Goal: Feedback & Contribution: Leave review/rating

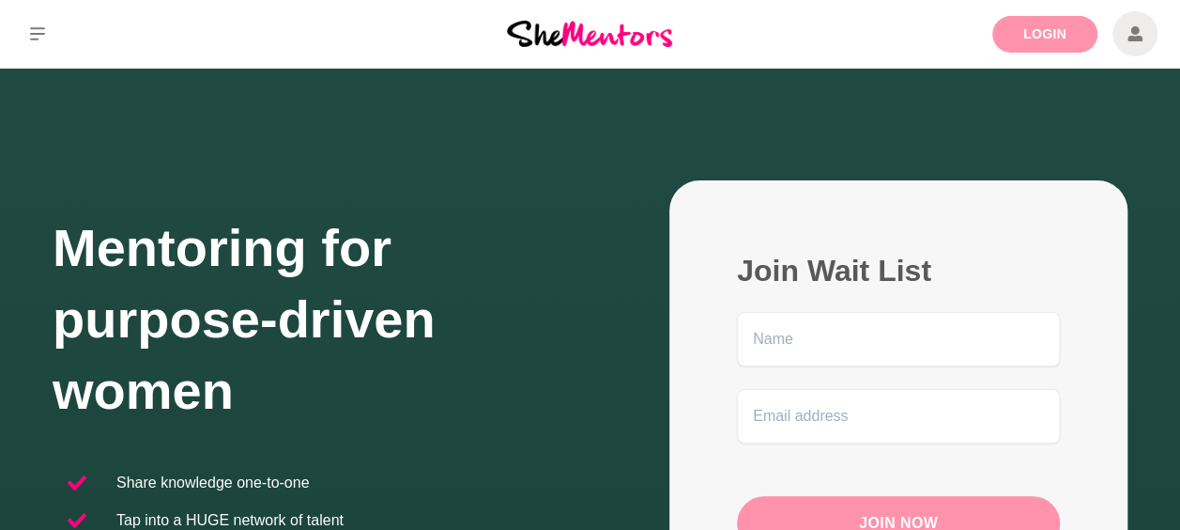
drag, startPoint x: 1044, startPoint y: 28, endPoint x: 998, endPoint y: 40, distance: 47.6
click at [1044, 28] on link "Login" at bounding box center [1045, 34] width 105 height 37
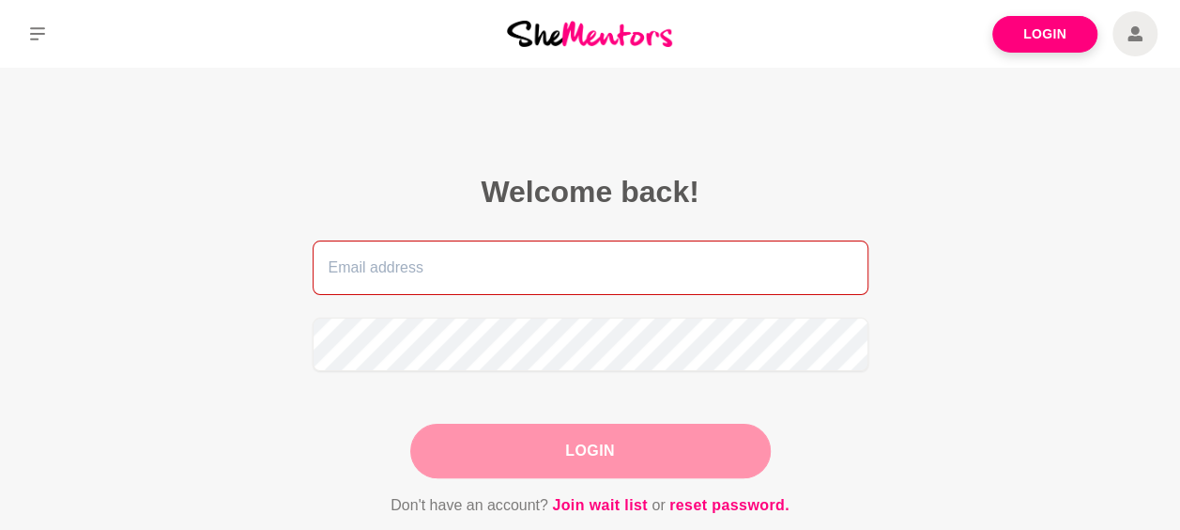
click at [535, 260] on input "email" at bounding box center [591, 267] width 556 height 54
type input "[EMAIL_ADDRESS][DOMAIN_NAME]"
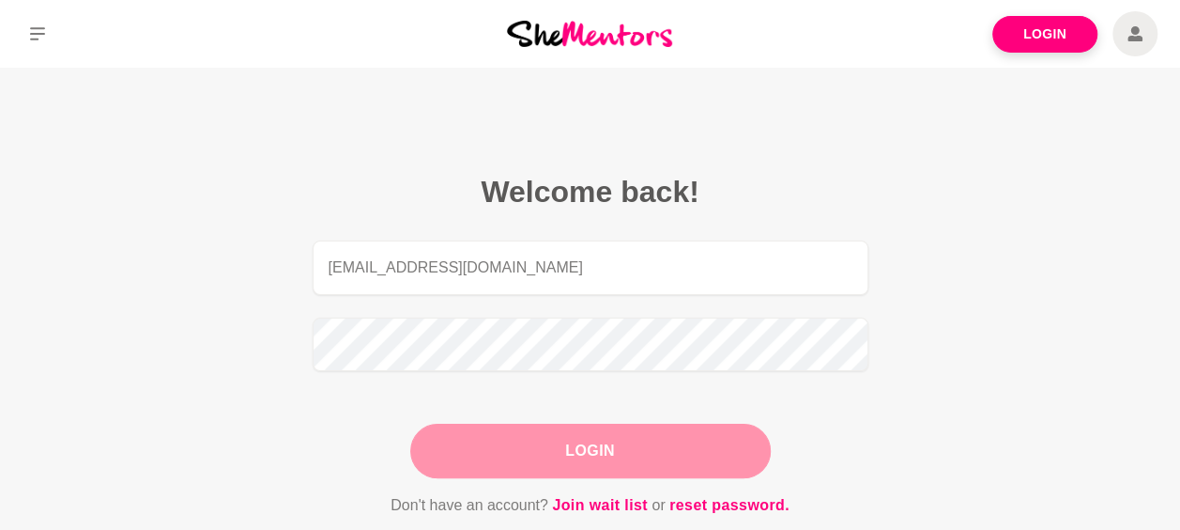
click at [608, 432] on button "Login" at bounding box center [590, 451] width 361 height 54
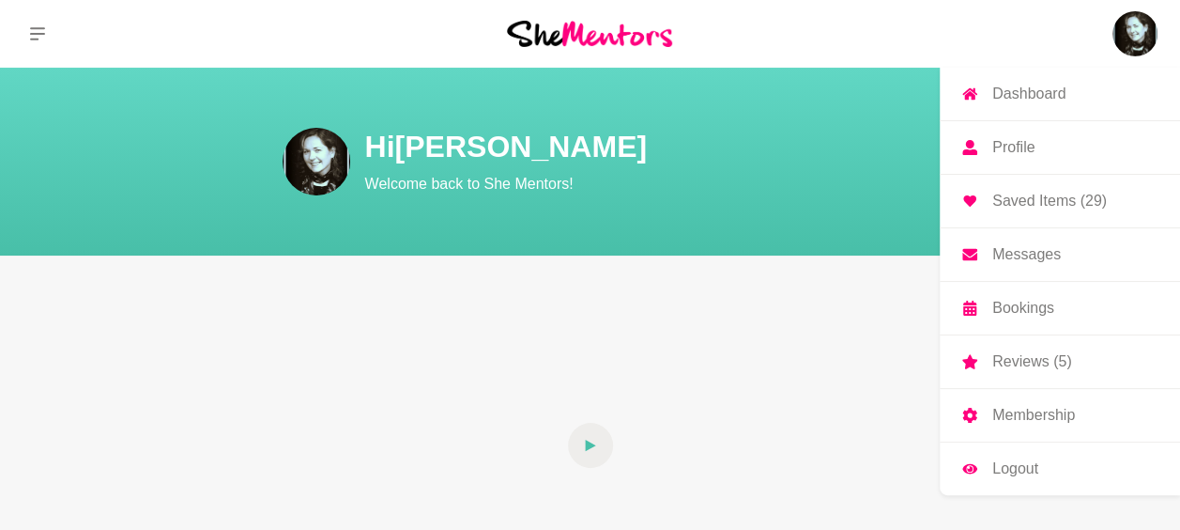
click at [1010, 359] on p "Reviews (5)" at bounding box center [1032, 361] width 79 height 15
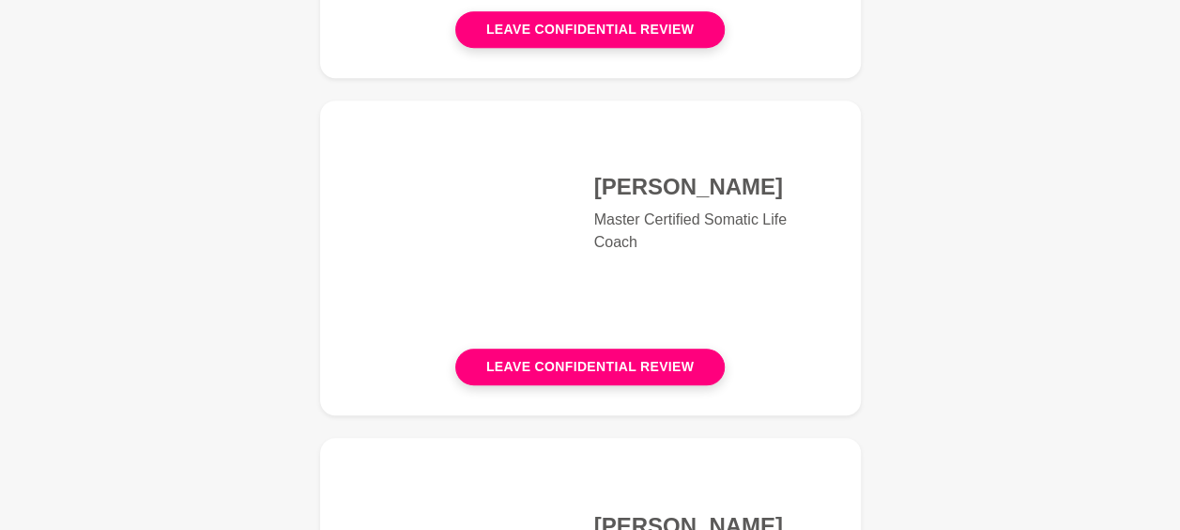
scroll to position [282, 0]
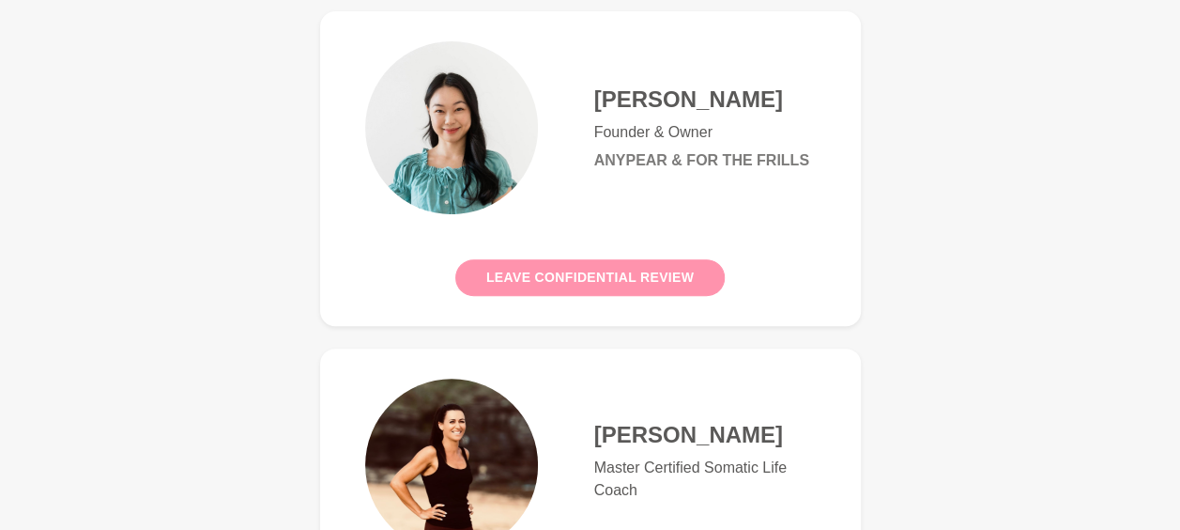
click at [534, 272] on button "Leave confidential review" at bounding box center [590, 277] width 270 height 37
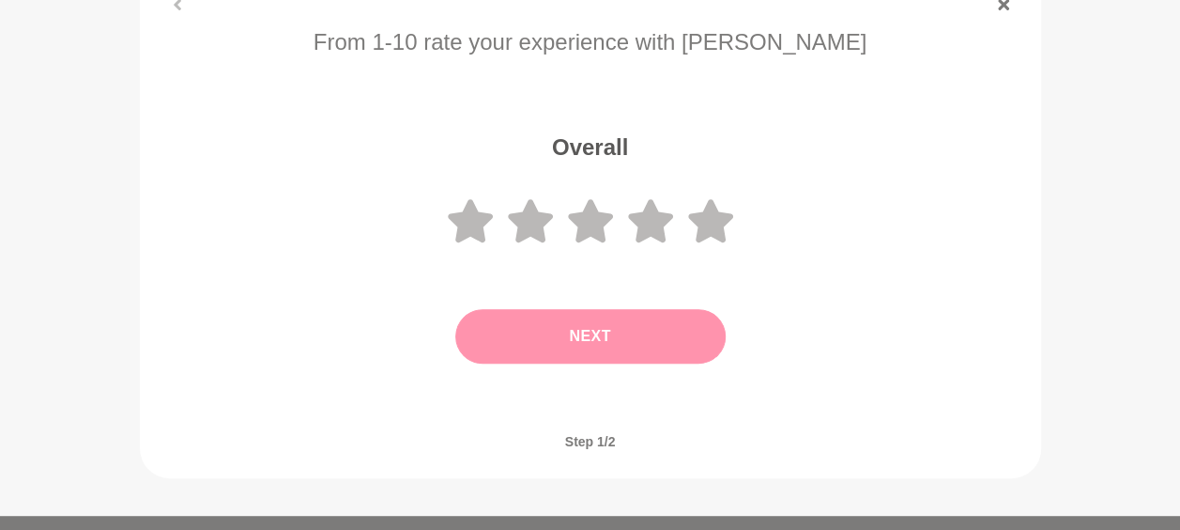
scroll to position [282, 0]
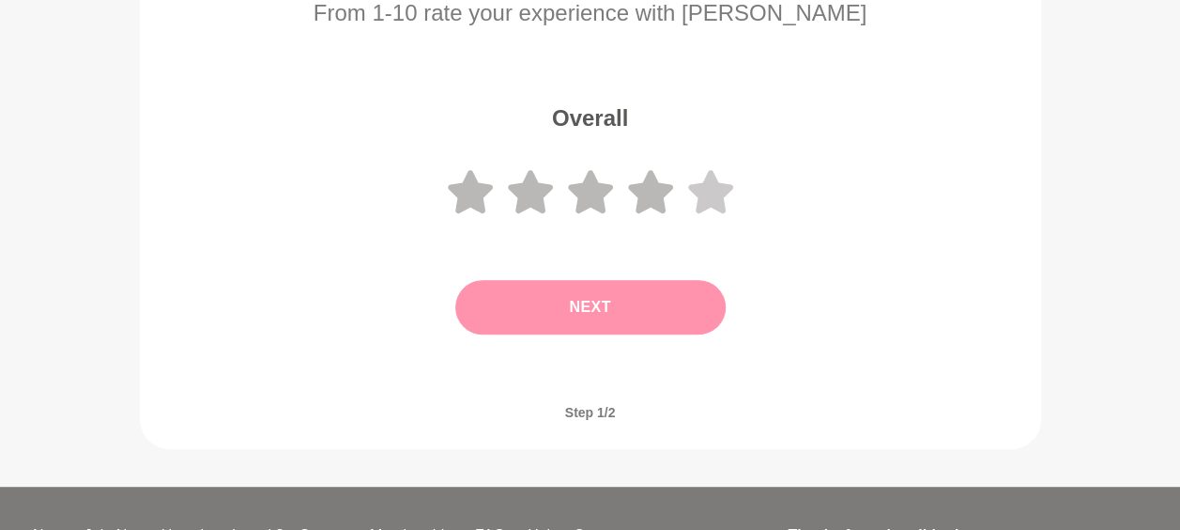
click at [719, 197] on icon at bounding box center [710, 191] width 45 height 43
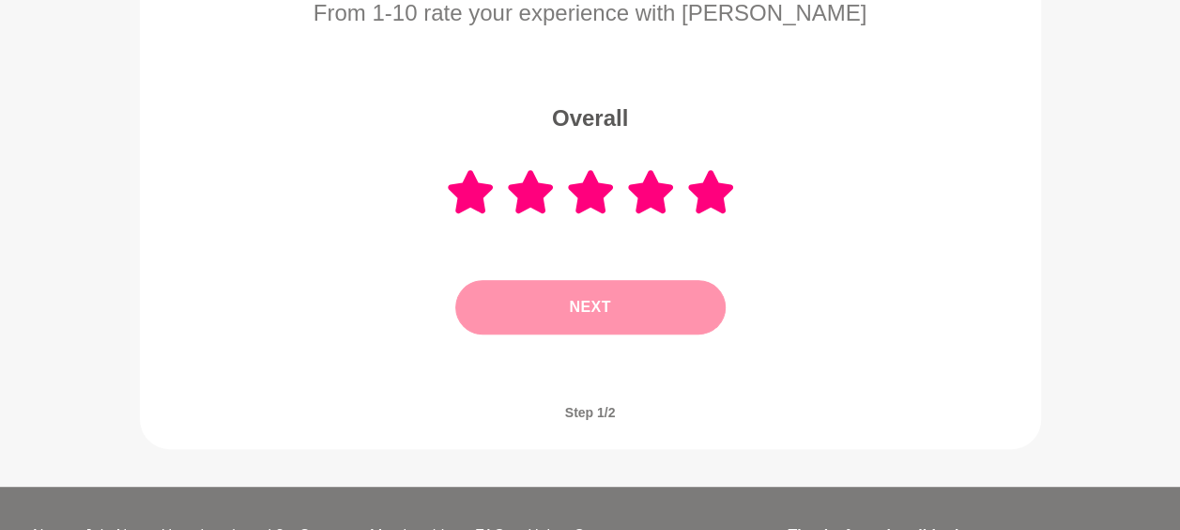
click at [635, 291] on button "Next" at bounding box center [590, 307] width 270 height 54
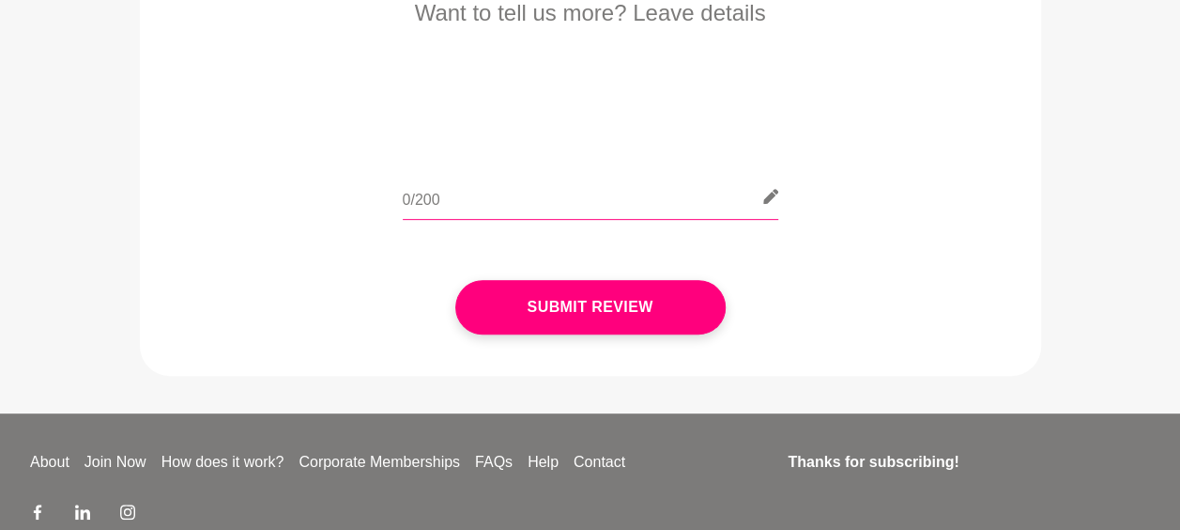
click at [516, 198] on input "text" at bounding box center [591, 197] width 376 height 46
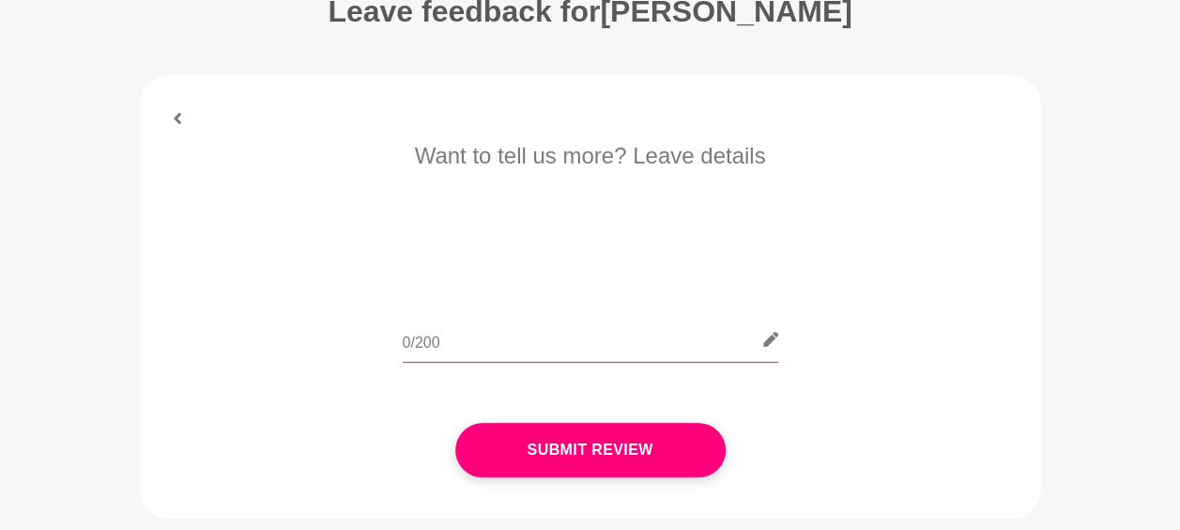
scroll to position [0, 0]
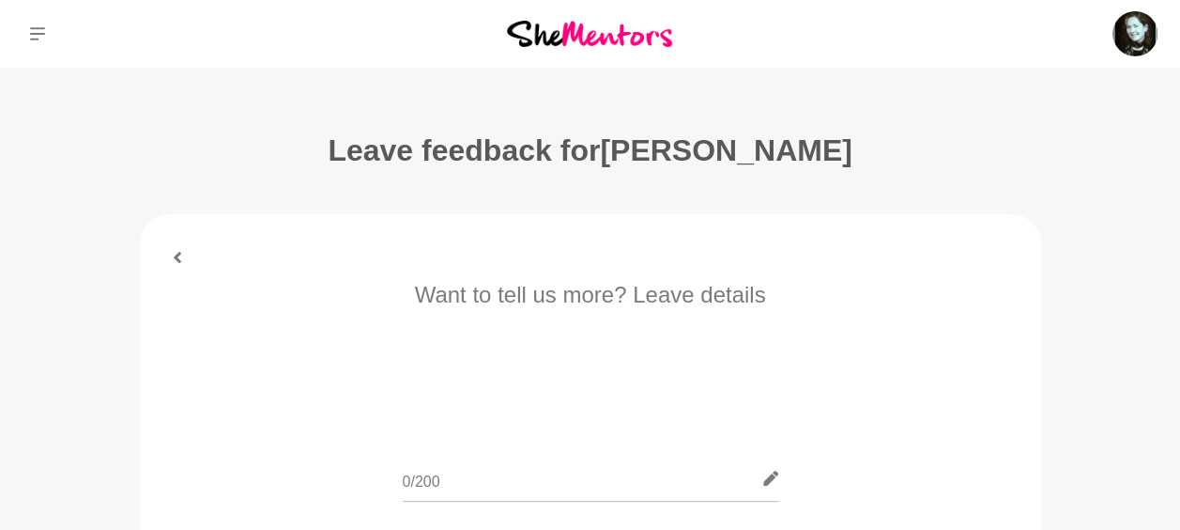
click at [175, 251] on figure "From 1-10 rate your experience with [PERSON_NAME] Overall Submit Review Want to…" at bounding box center [590, 435] width 901 height 443
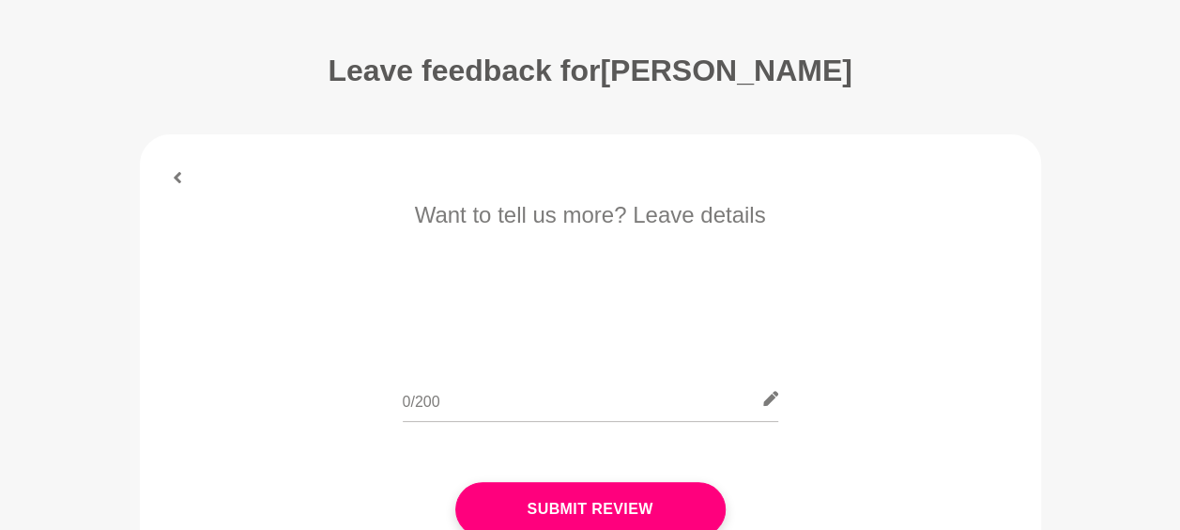
scroll to position [188, 0]
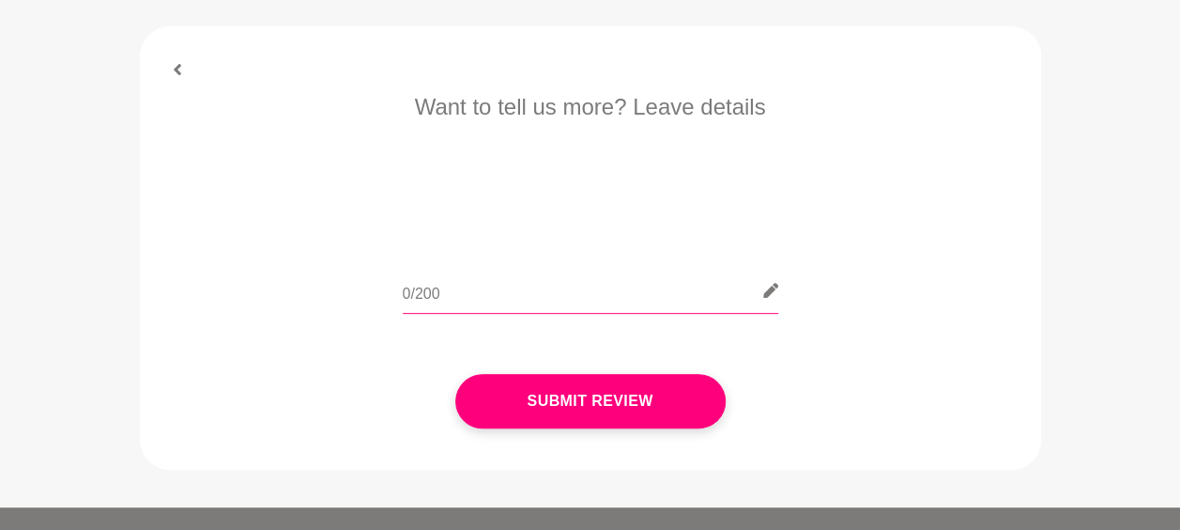
click at [458, 291] on input "text" at bounding box center [591, 291] width 376 height 46
type input "Really enjoyed"
drag, startPoint x: 514, startPoint y: 295, endPoint x: 345, endPoint y: 287, distance: 169.2
click at [346, 287] on div "Really enjoyed" at bounding box center [590, 302] width 849 height 69
paste input "Really enjoyed the session with [PERSON_NAME]. I appreciated Grace generously s…"
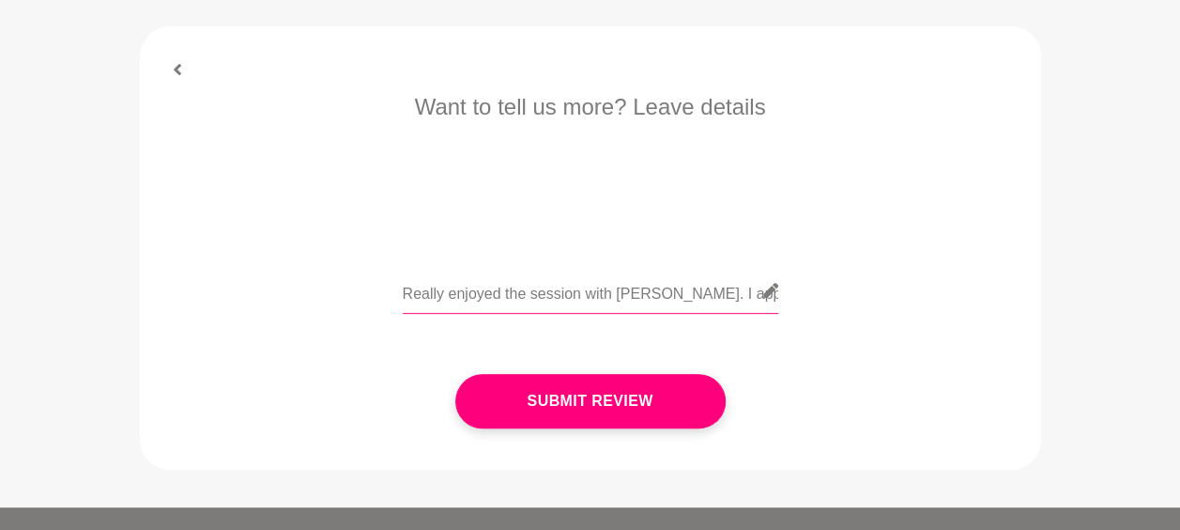
scroll to position [0, 1165]
click at [447, 293] on input "Really enjoyed the session with [PERSON_NAME]. I appreciated Grace generously s…" at bounding box center [591, 291] width 376 height 46
click at [640, 297] on input "Really enjoyed the session with [PERSON_NAME]. I appreciated Grace generously s…" at bounding box center [591, 291] width 376 height 46
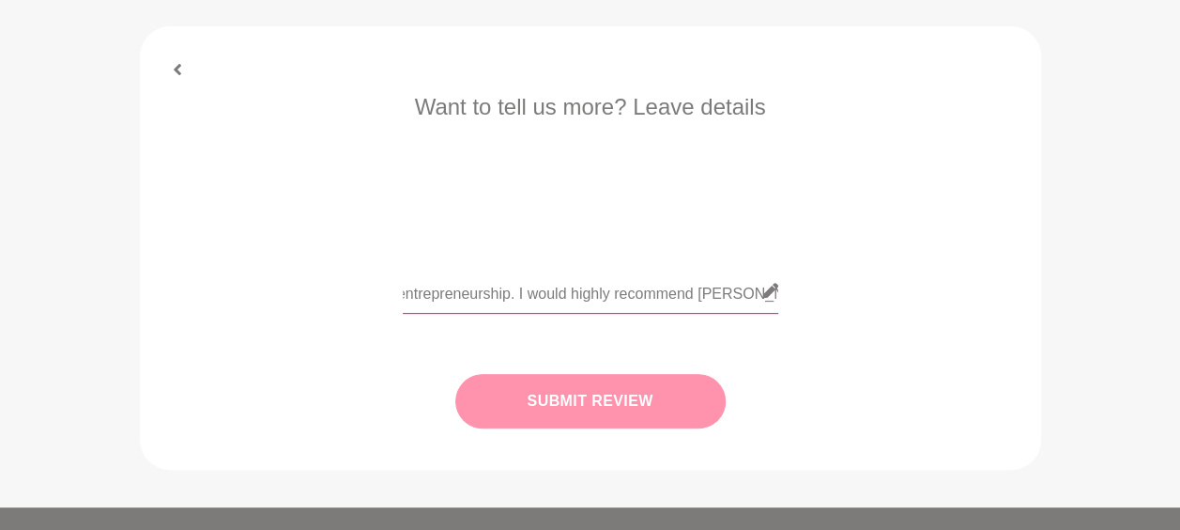
type input "Really enjoyed the session with [PERSON_NAME]. I appreciated Grace generously s…"
click at [586, 398] on button "Submit Review" at bounding box center [590, 401] width 270 height 54
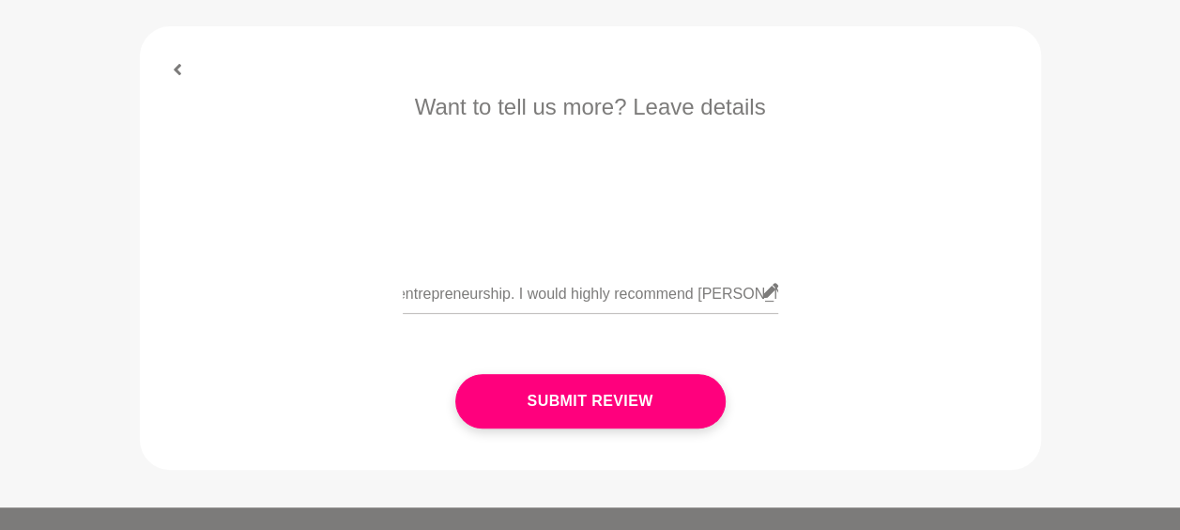
scroll to position [0, 0]
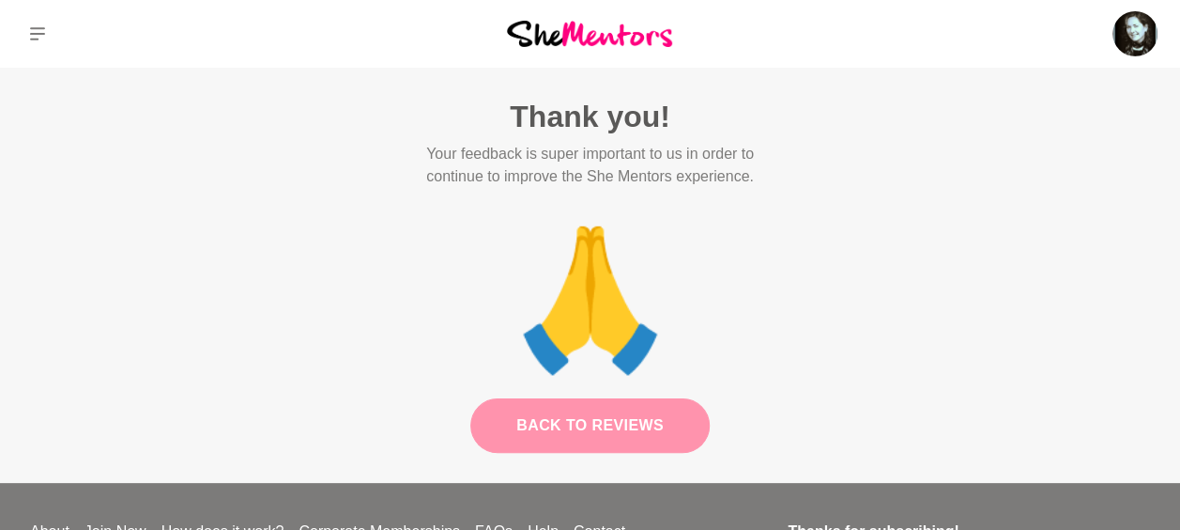
click at [571, 426] on link "Back to Reviews" at bounding box center [589, 425] width 239 height 54
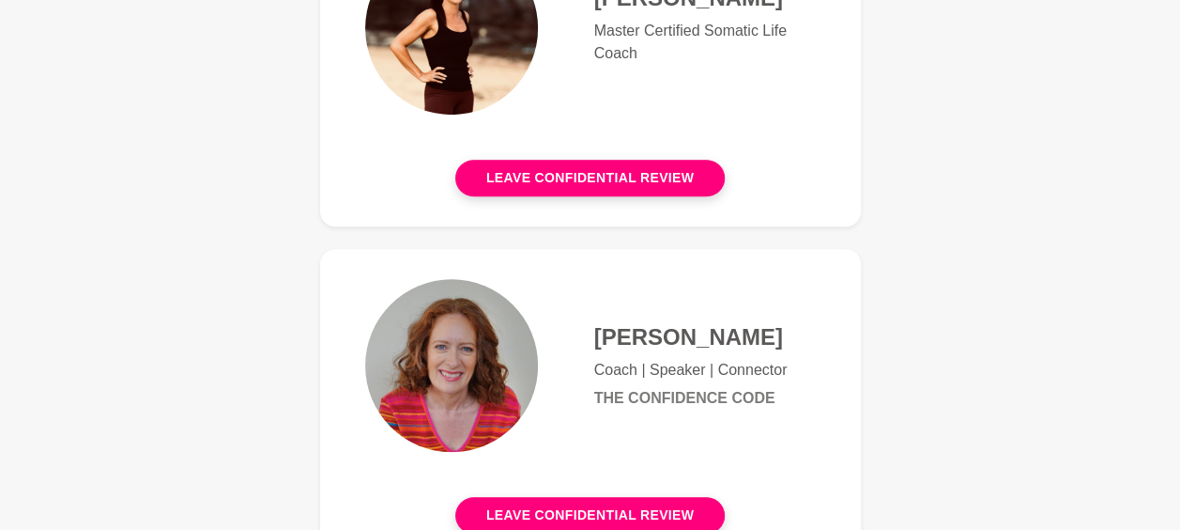
scroll to position [470, 0]
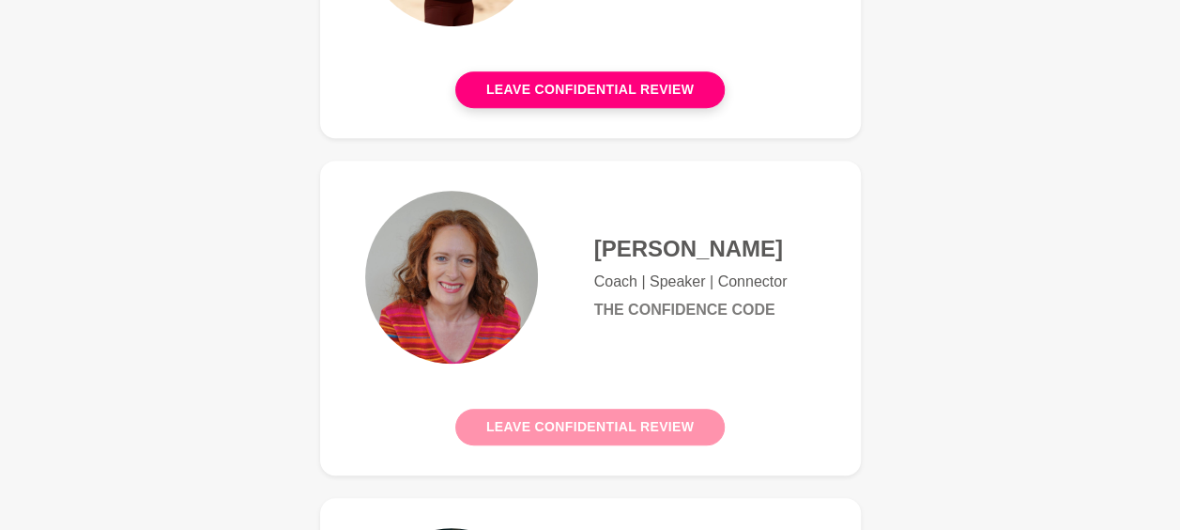
click at [603, 433] on button "Leave confidential review" at bounding box center [590, 426] width 270 height 37
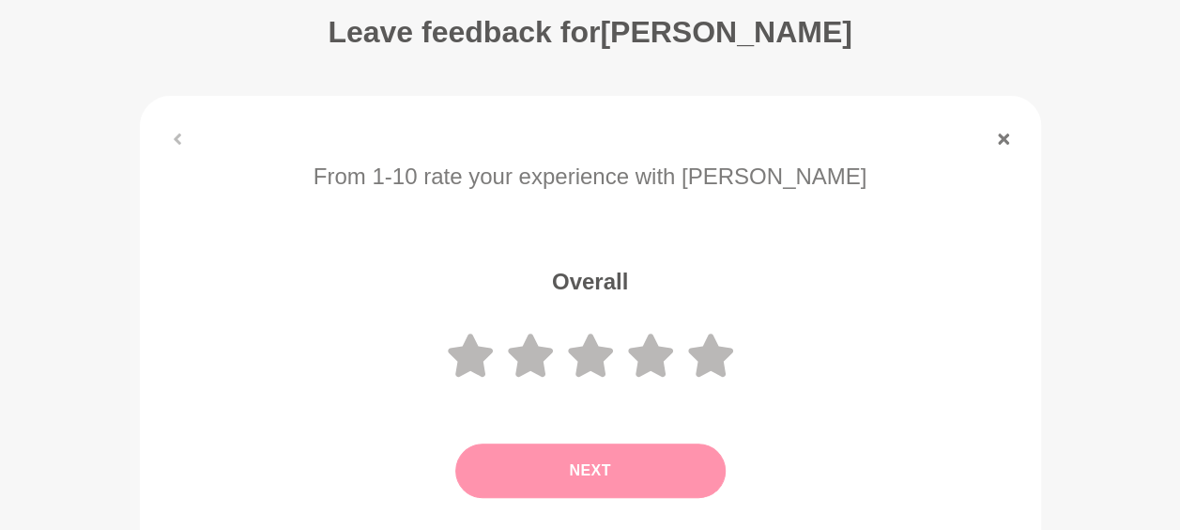
scroll to position [376, 0]
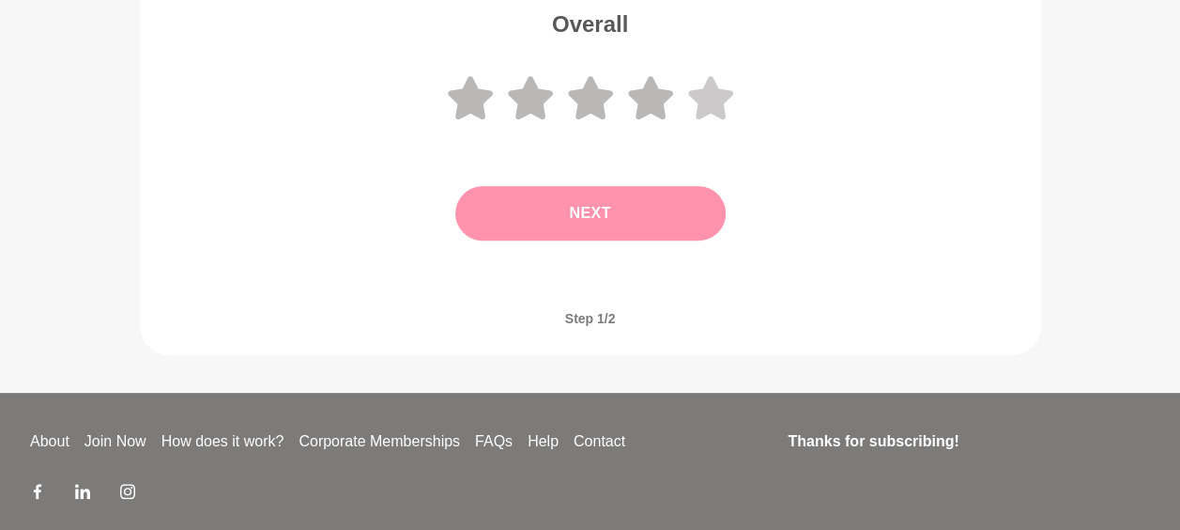
click at [695, 82] on icon at bounding box center [710, 97] width 45 height 45
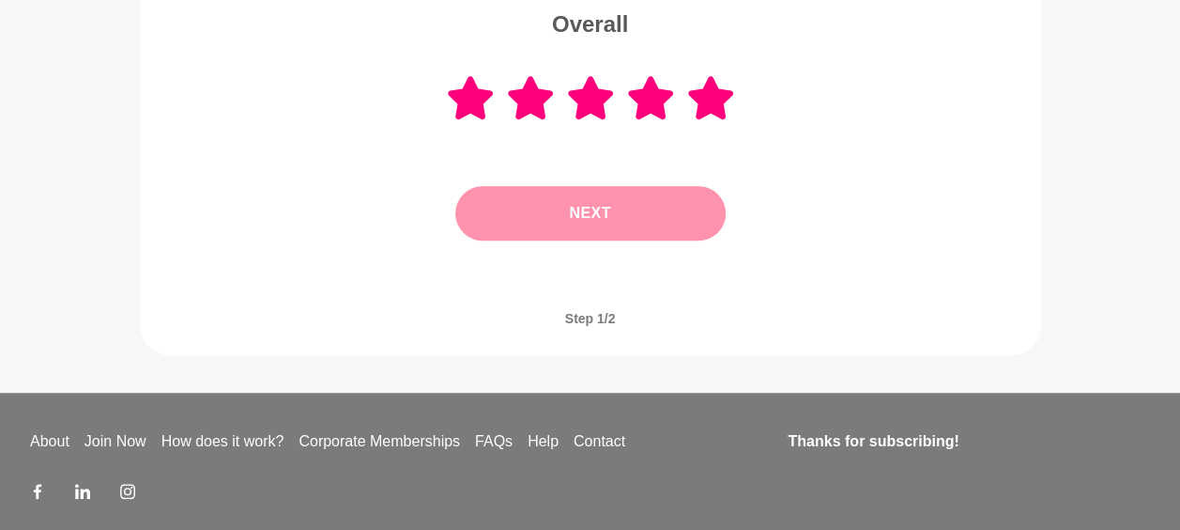
click at [665, 199] on button "Next" at bounding box center [590, 213] width 270 height 54
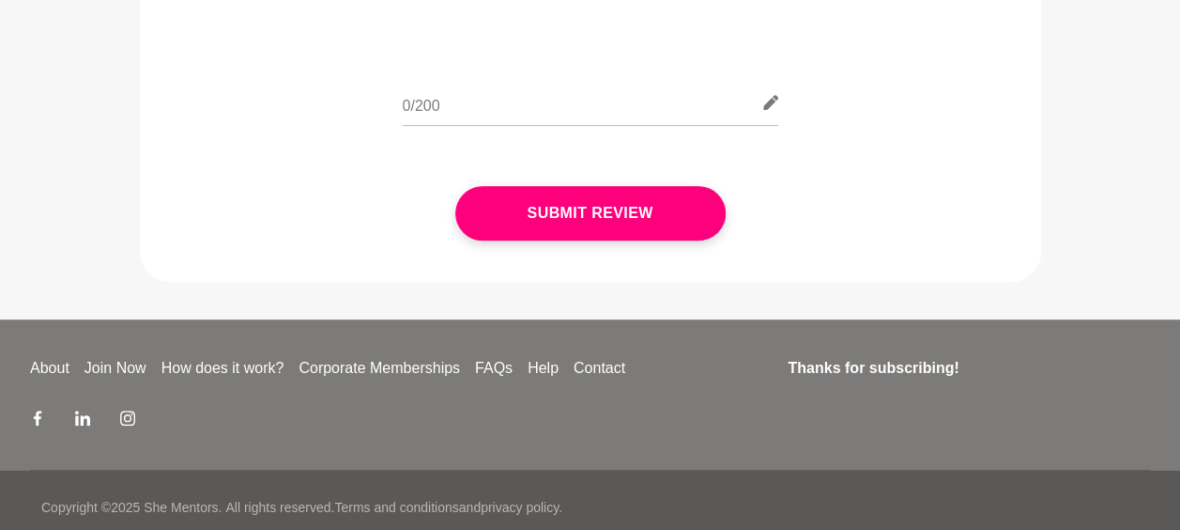
scroll to position [188, 0]
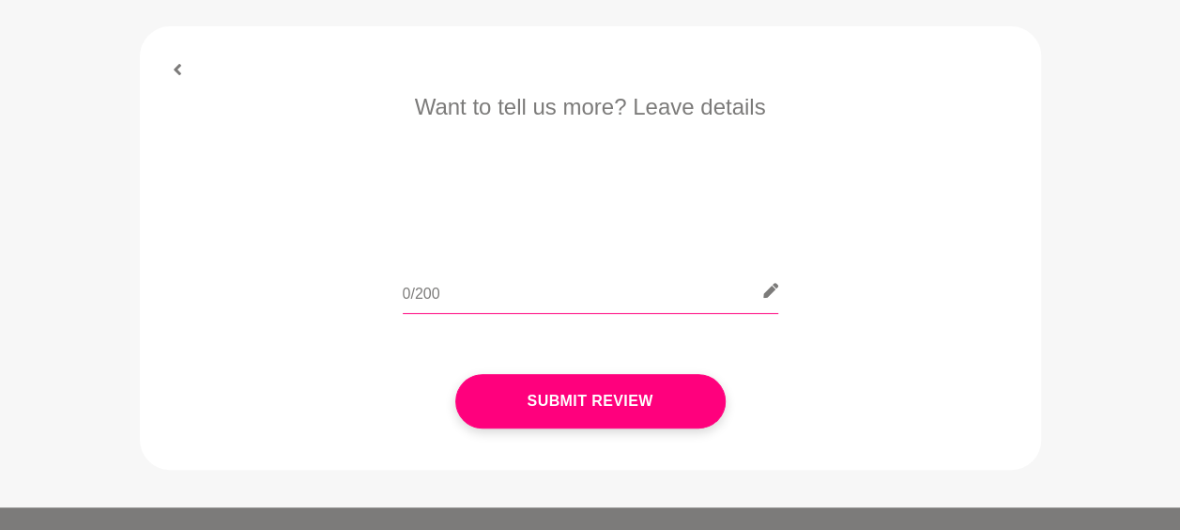
click at [408, 293] on input "text" at bounding box center [591, 291] width 376 height 46
paste input "Really enjoyed the session with [PERSON_NAME]. I appreciated Carmel generously …"
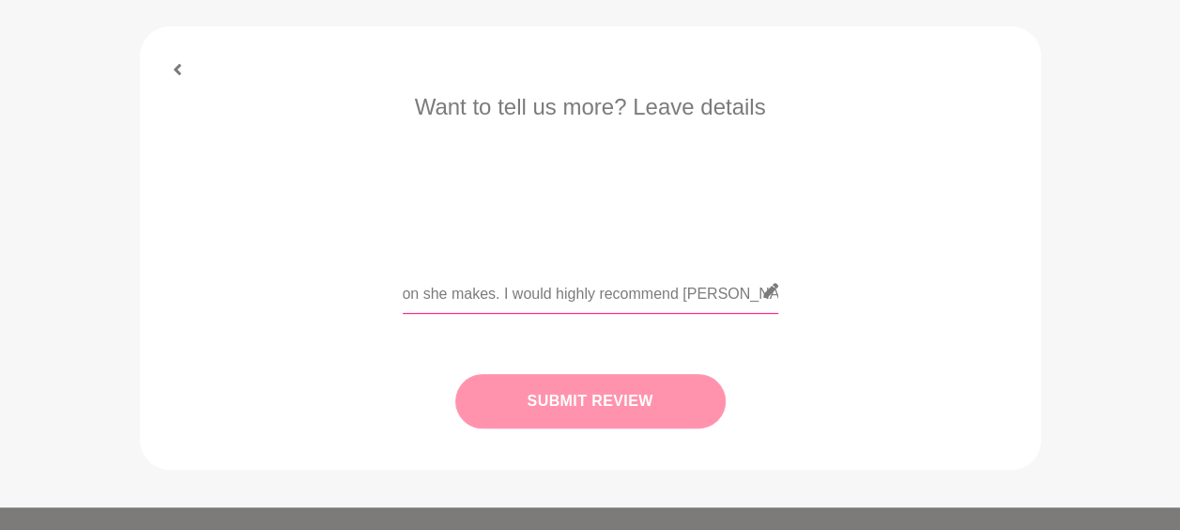
type input "Really enjoyed the session with [PERSON_NAME]. I appreciated Carmel generously …"
click at [562, 402] on button "Submit Review" at bounding box center [590, 401] width 270 height 54
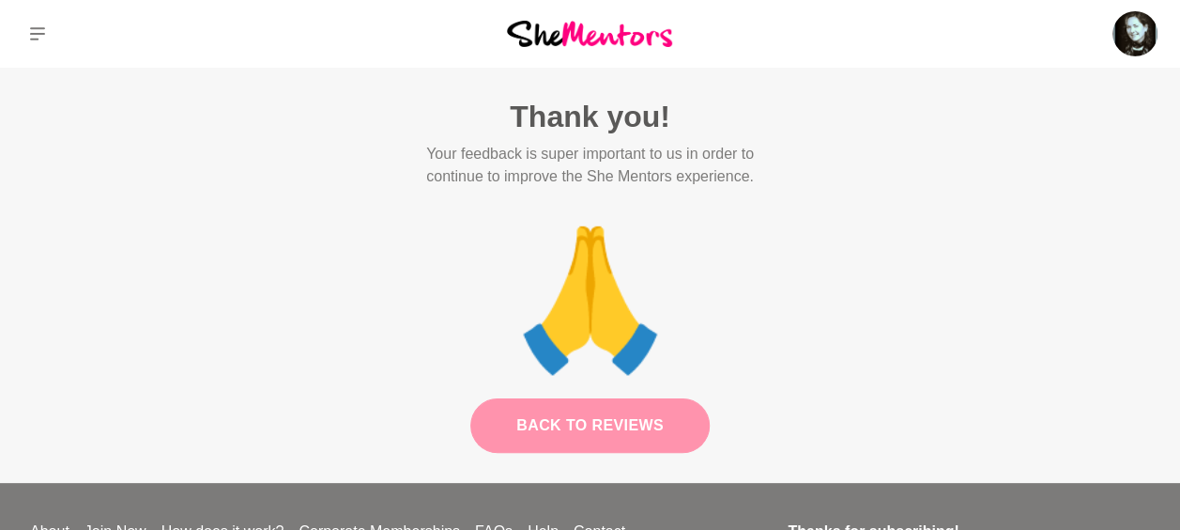
click at [674, 421] on link "Back to Reviews" at bounding box center [589, 425] width 239 height 54
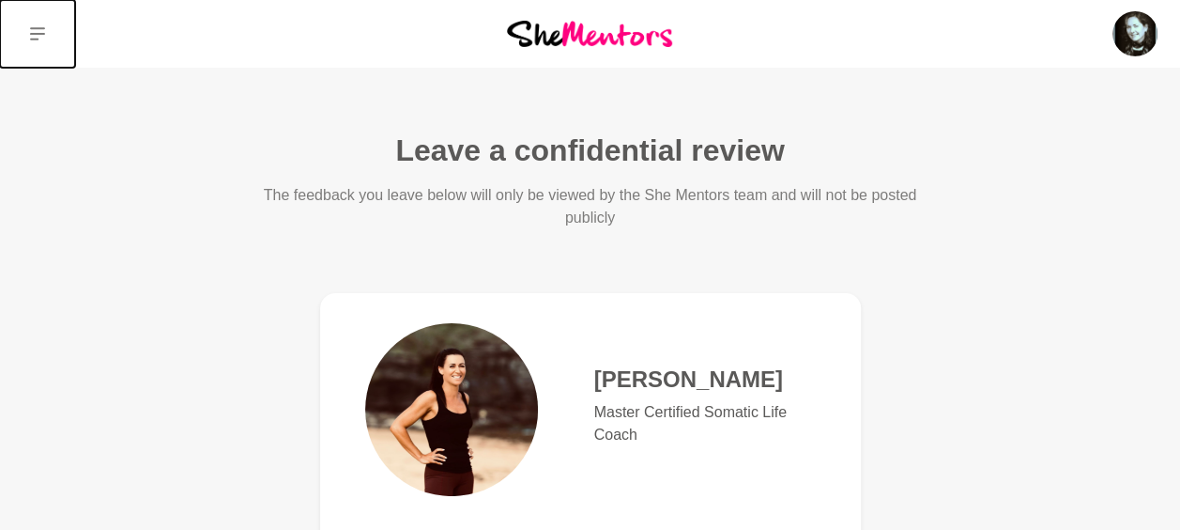
click at [39, 26] on icon at bounding box center [37, 33] width 15 height 15
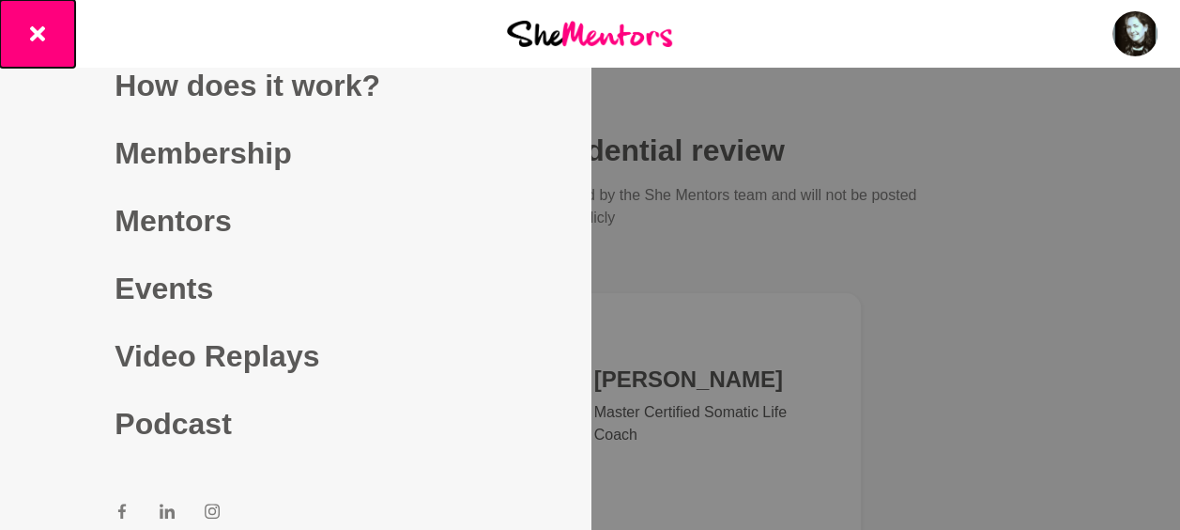
scroll to position [21, 0]
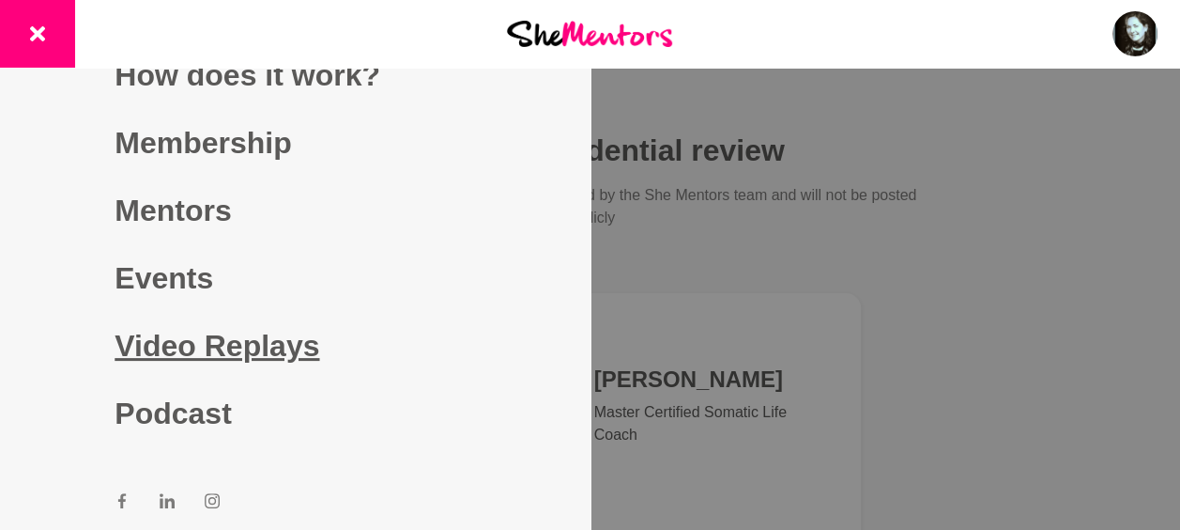
click at [148, 345] on link "Video Replays" at bounding box center [295, 346] width 361 height 68
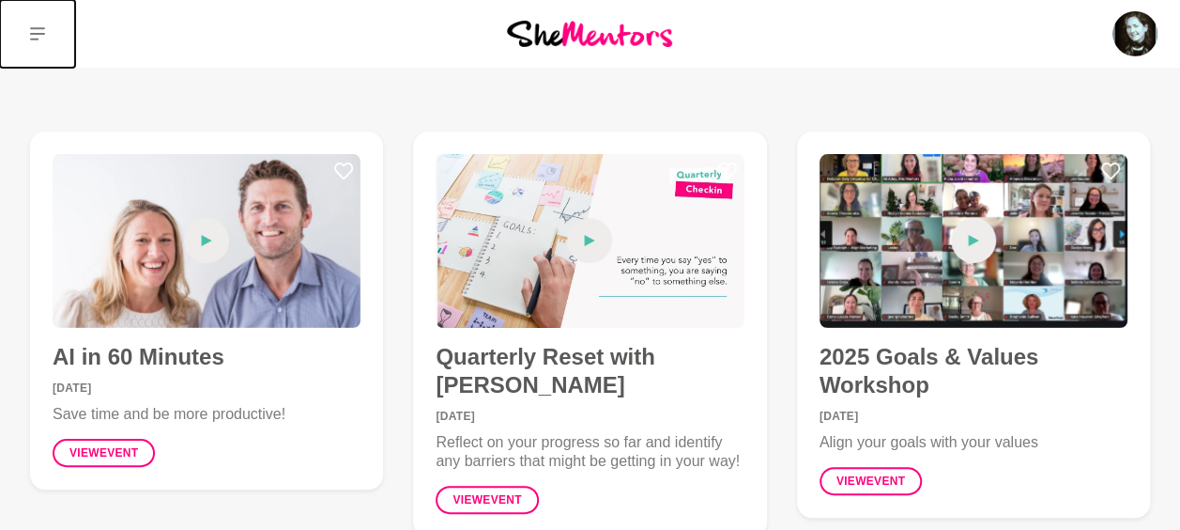
click at [39, 30] on icon at bounding box center [37, 33] width 15 height 15
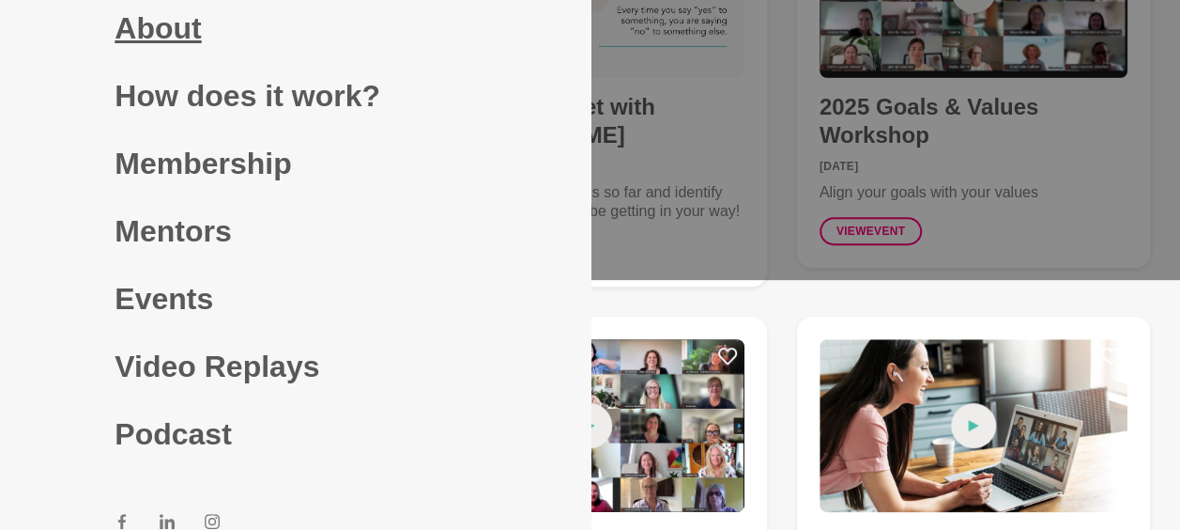
scroll to position [188, 0]
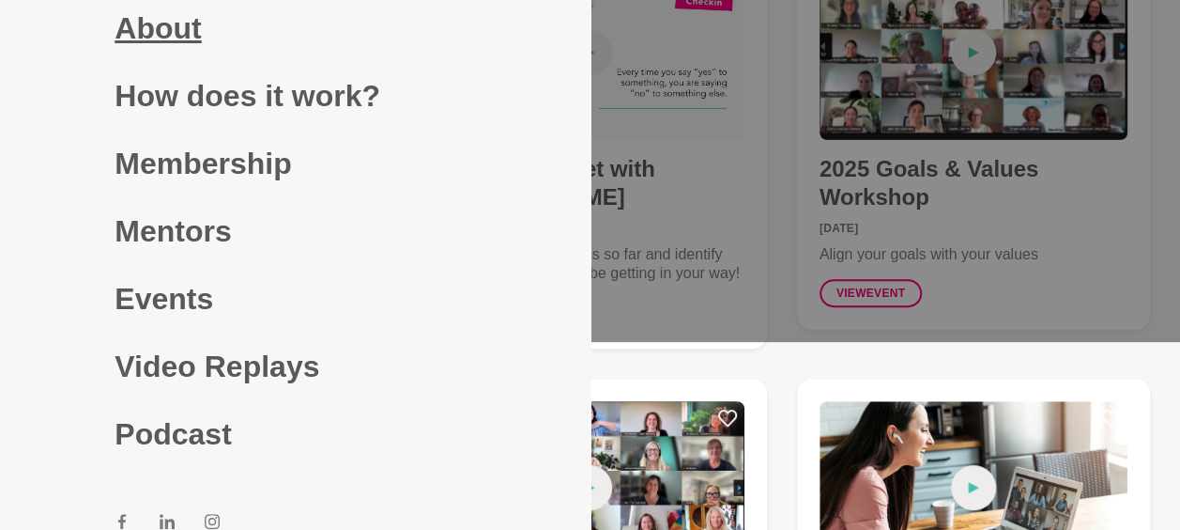
click at [154, 12] on link "About" at bounding box center [295, 28] width 361 height 68
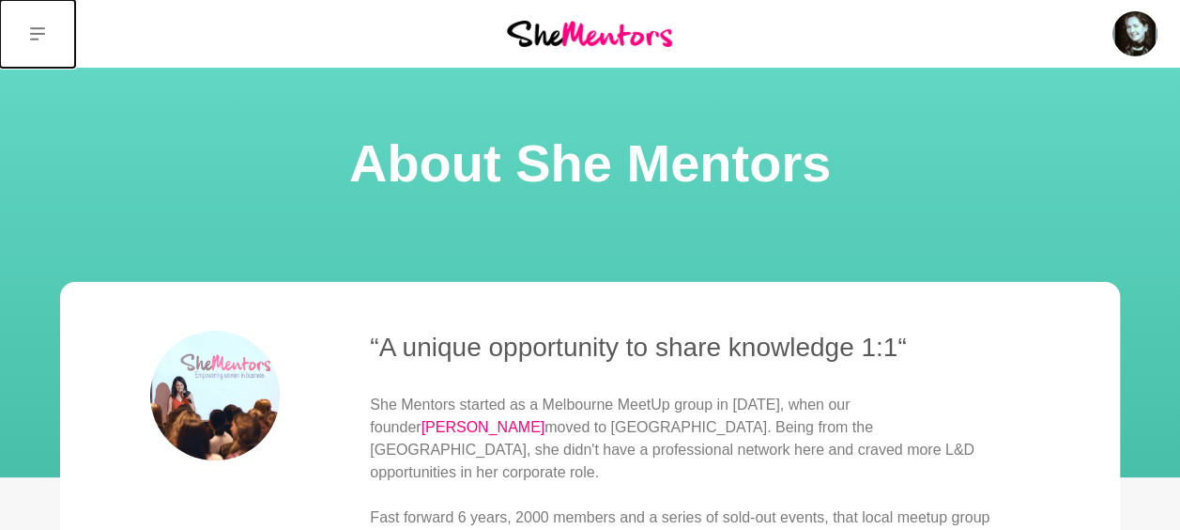
click at [38, 31] on icon at bounding box center [37, 33] width 15 height 15
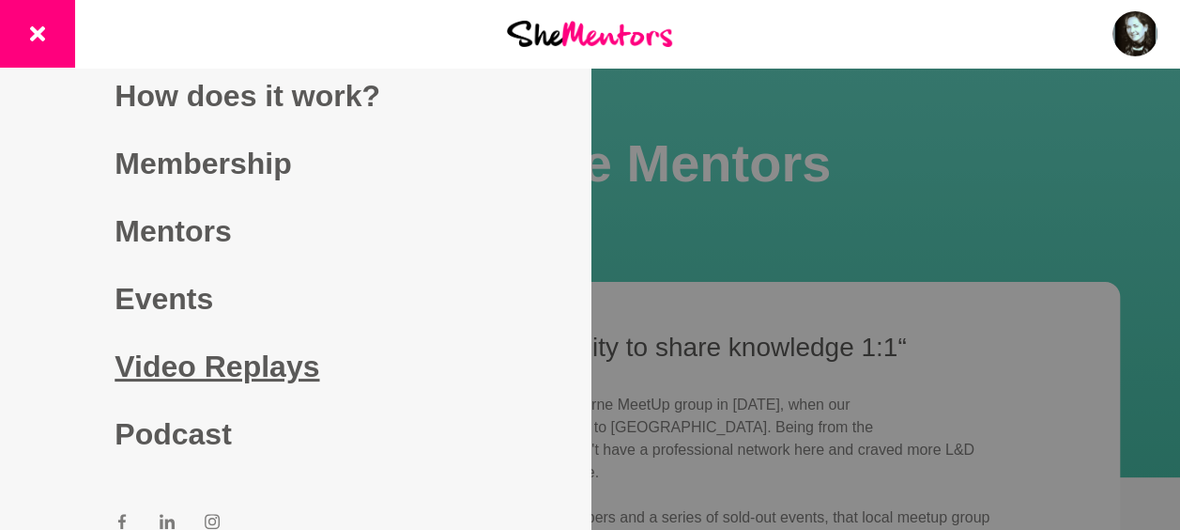
click at [285, 376] on link "Video Replays" at bounding box center [295, 366] width 361 height 68
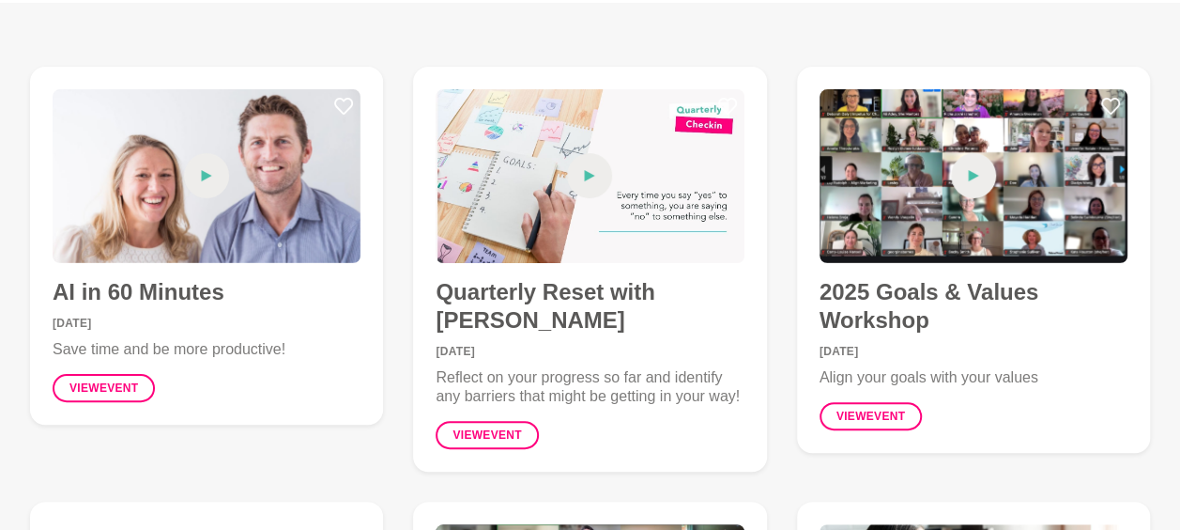
scroll to position [94, 0]
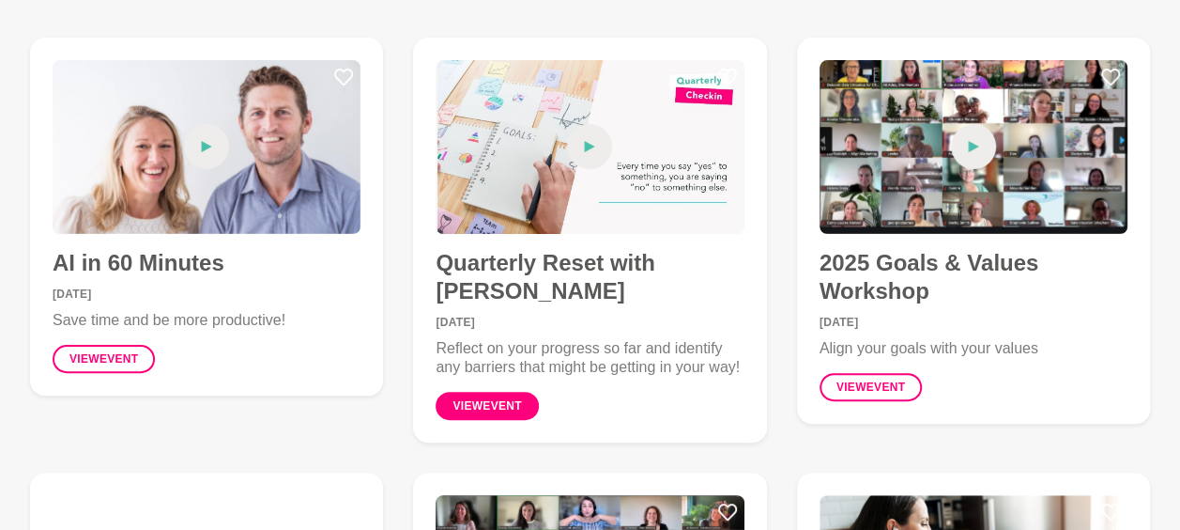
click at [486, 409] on link "View event" at bounding box center [487, 406] width 102 height 28
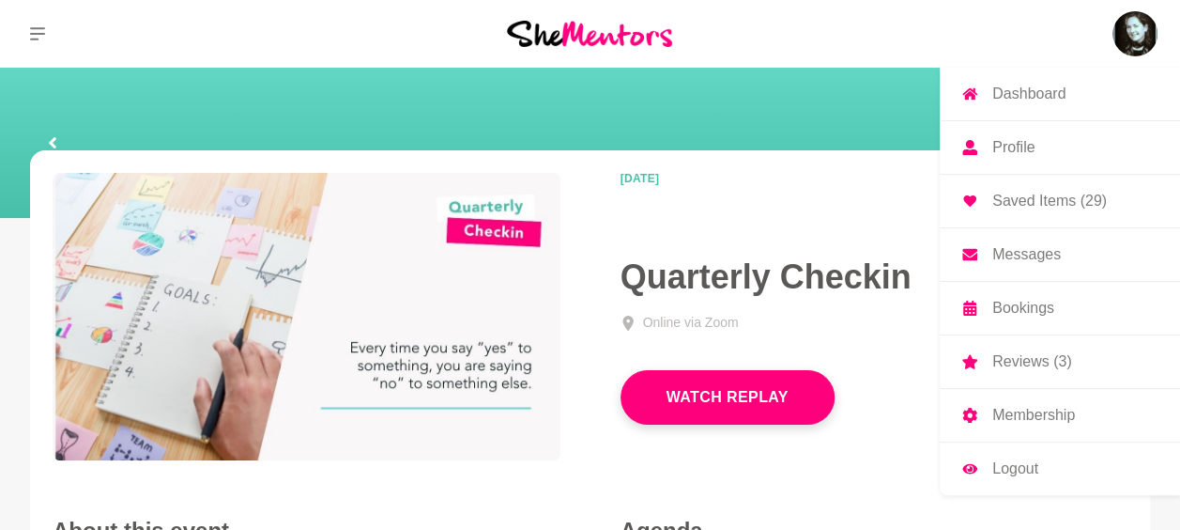
click at [1044, 408] on p "Membership" at bounding box center [1034, 415] width 83 height 15
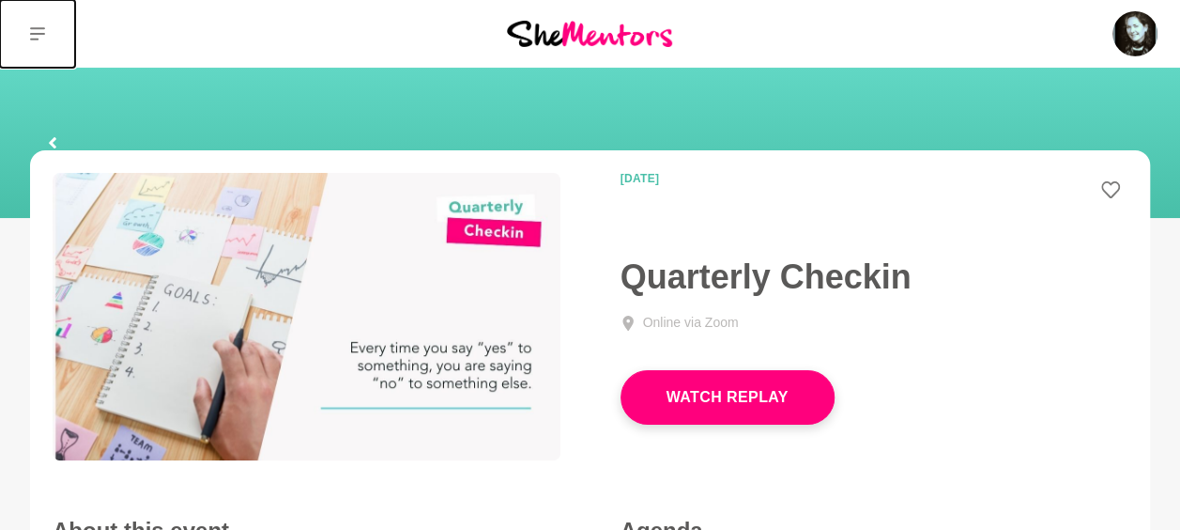
click at [41, 30] on icon at bounding box center [37, 33] width 15 height 15
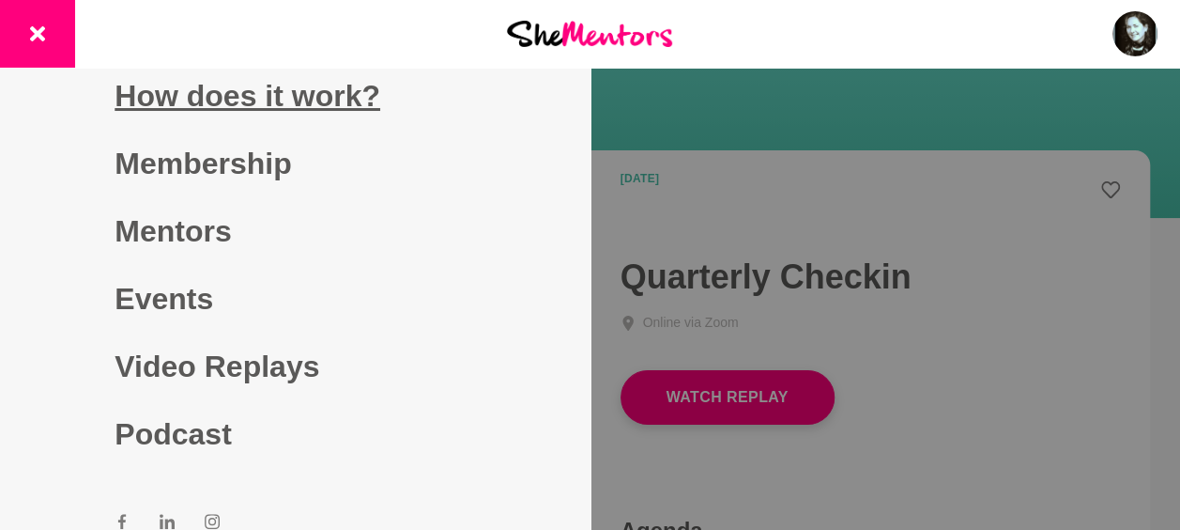
click at [147, 90] on link "How does it work?" at bounding box center [295, 96] width 361 height 68
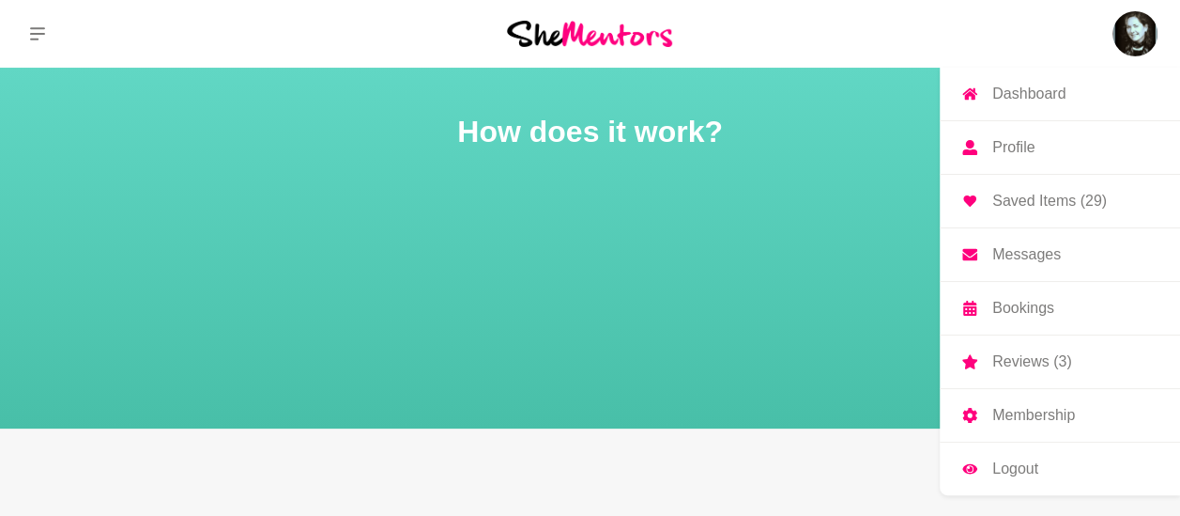
click at [1007, 462] on p "Logout" at bounding box center [1016, 468] width 46 height 15
